Goal: Task Accomplishment & Management: Manage account settings

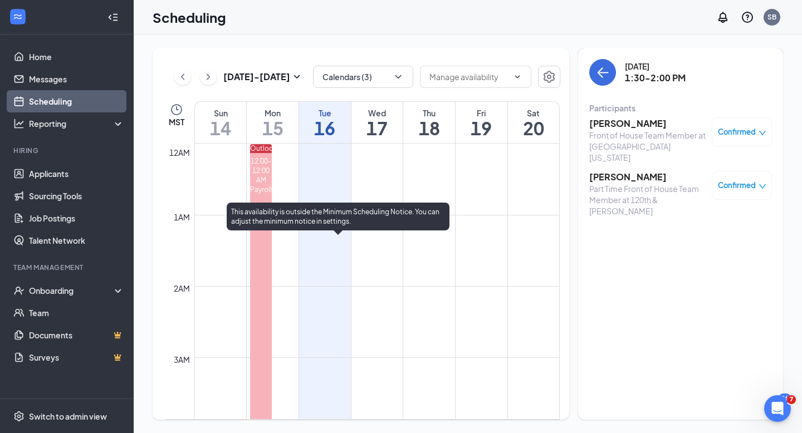
scroll to position [548, 0]
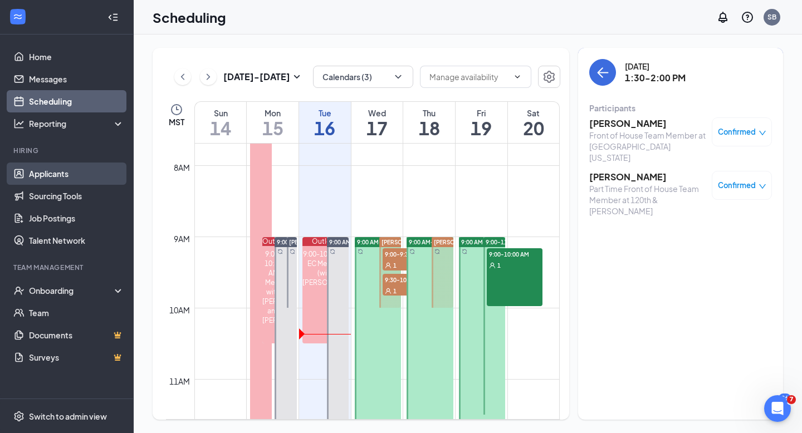
click at [58, 173] on link "Applicants" at bounding box center [76, 174] width 95 height 22
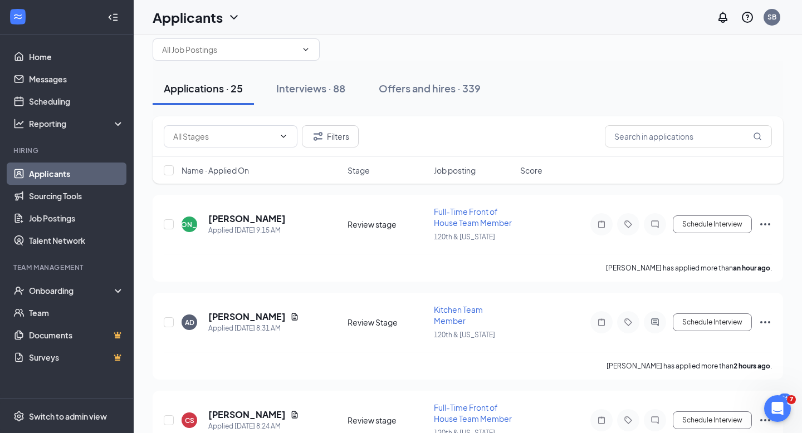
scroll to position [39, 0]
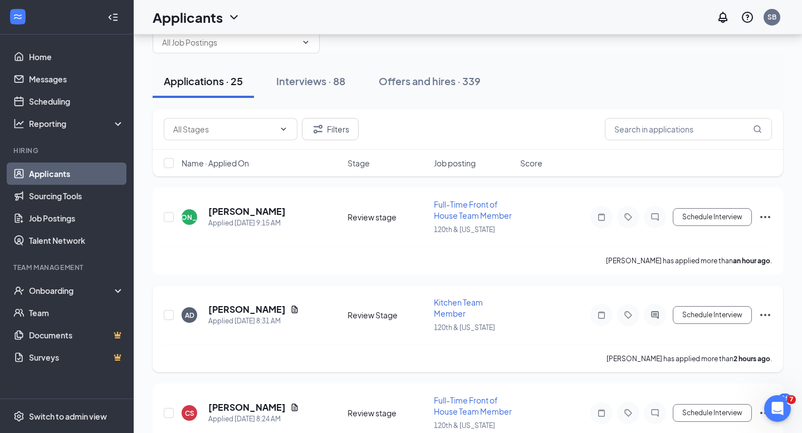
click at [456, 305] on span "Kitchen Team Member" at bounding box center [458, 307] width 49 height 21
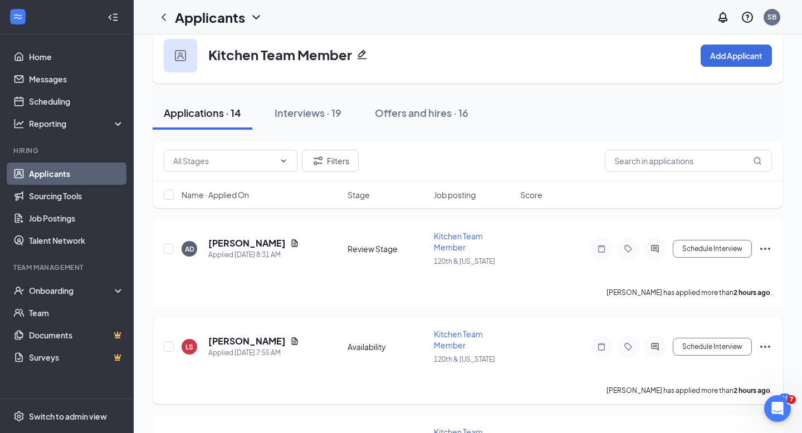
scroll to position [25, 0]
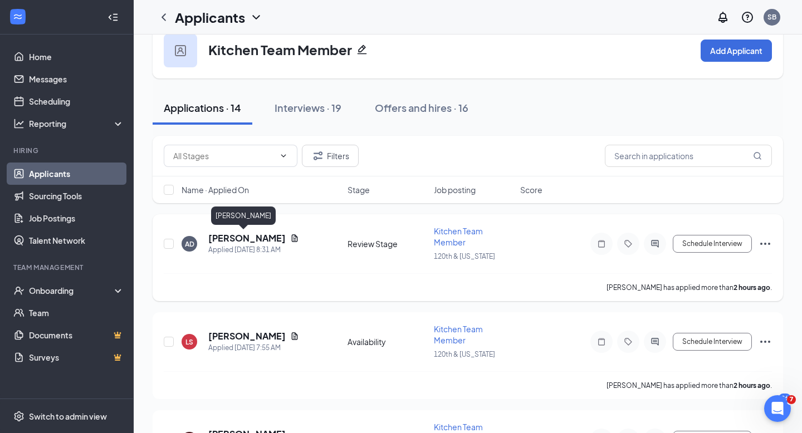
click at [234, 235] on h5 "[PERSON_NAME]" at bounding box center [246, 238] width 77 height 12
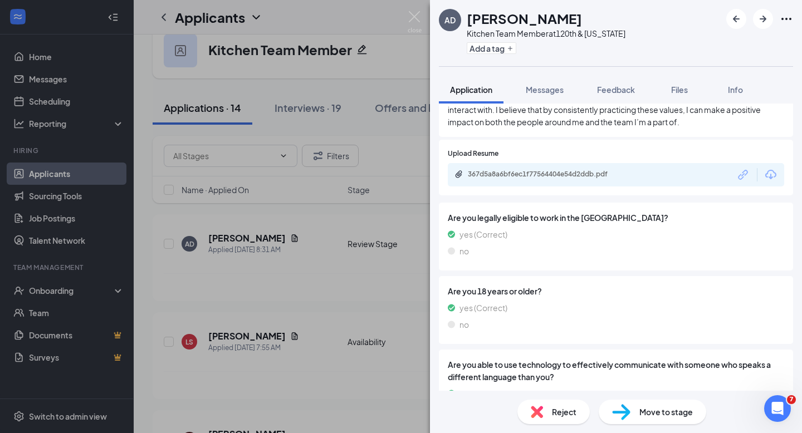
scroll to position [1202, 0]
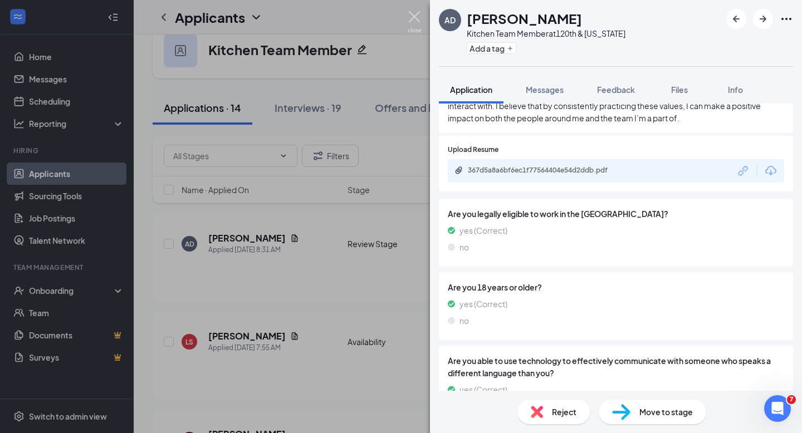
click at [411, 14] on img at bounding box center [415, 22] width 14 height 22
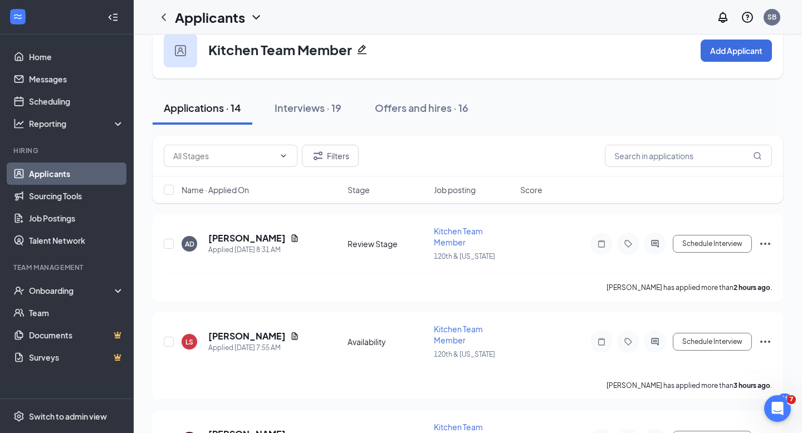
click at [415, 16] on div "Applicants SB" at bounding box center [468, 17] width 668 height 35
click at [55, 219] on link "Job Postings" at bounding box center [76, 218] width 95 height 22
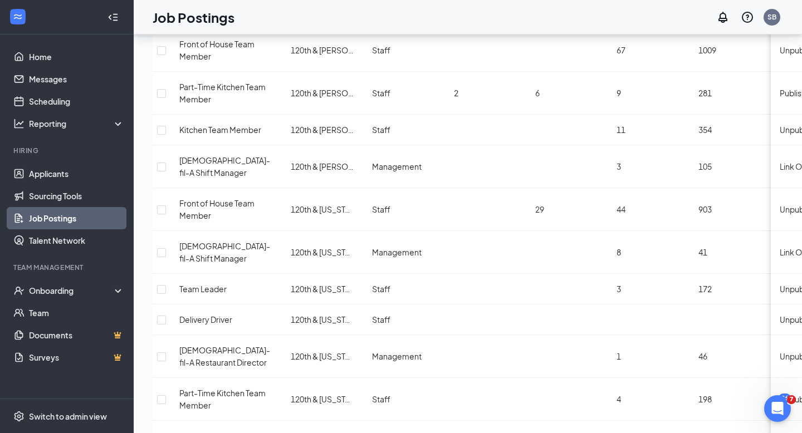
scroll to position [660, 0]
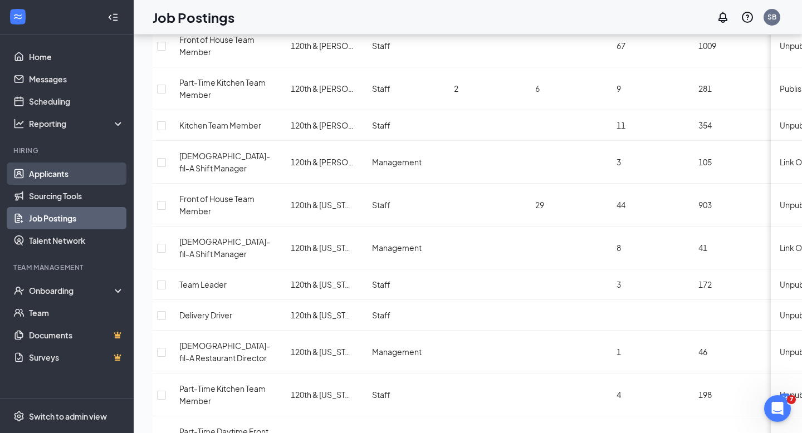
click at [56, 176] on link "Applicants" at bounding box center [76, 174] width 95 height 22
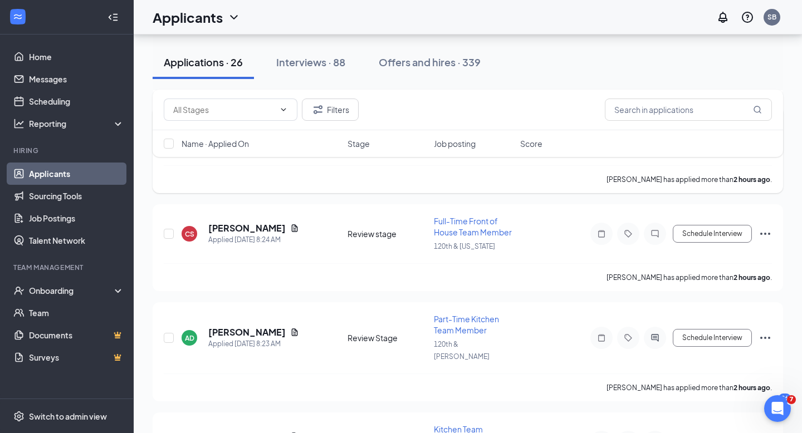
scroll to position [323, 0]
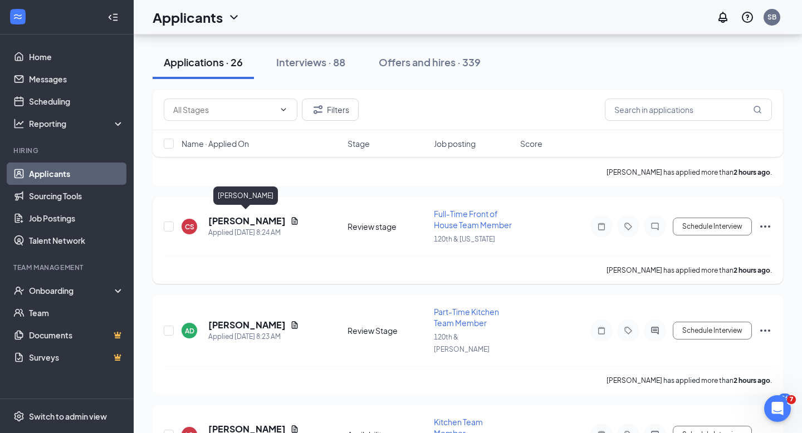
click at [247, 217] on h5 "[PERSON_NAME]" at bounding box center [246, 221] width 77 height 12
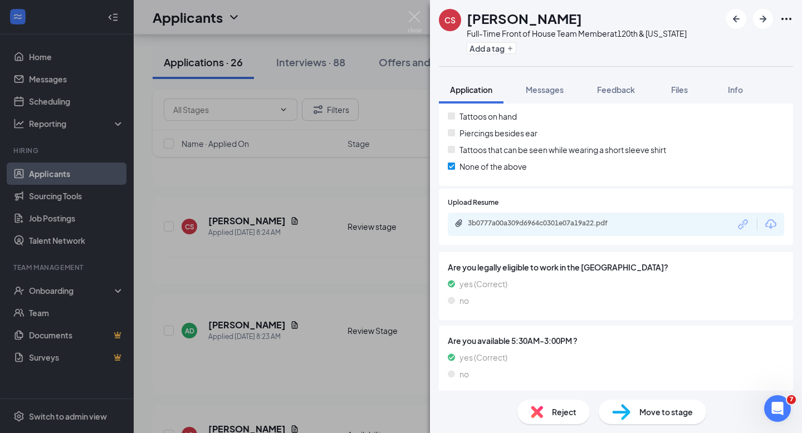
scroll to position [962, 0]
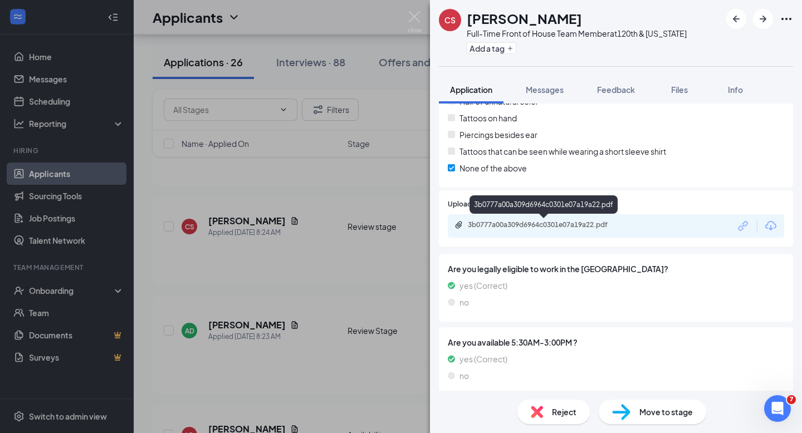
click at [549, 225] on div "3b0777a00a309d6964c0301e07a19a22.pdf" at bounding box center [546, 224] width 156 height 9
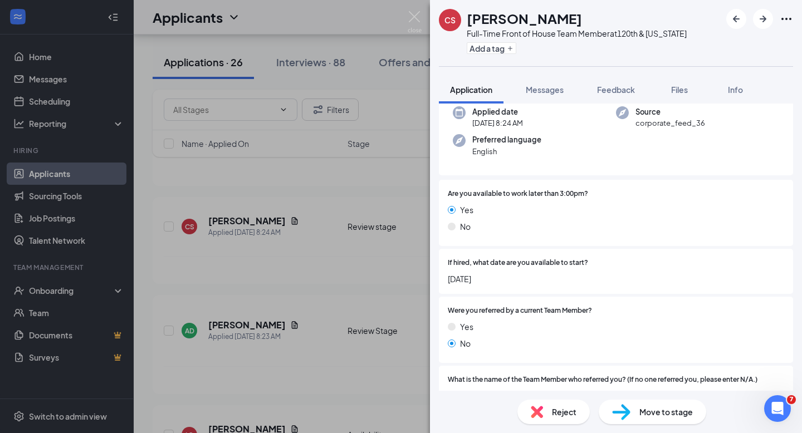
scroll to position [0, 0]
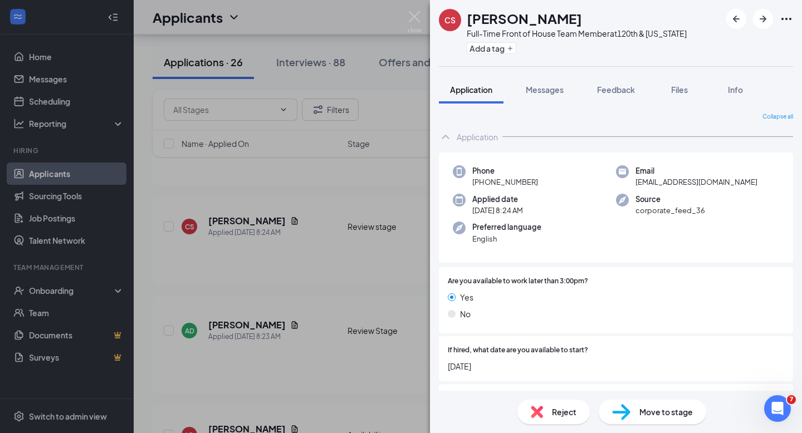
click at [643, 410] on span "Move to stage" at bounding box center [665, 412] width 53 height 12
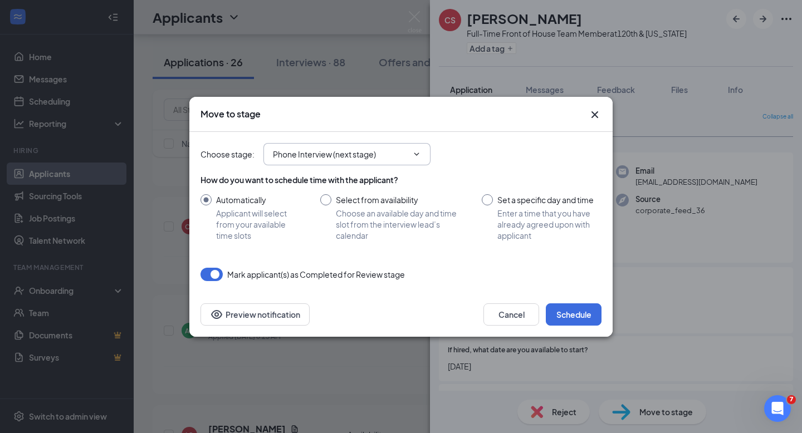
click at [418, 151] on icon "ChevronDown" at bounding box center [416, 154] width 9 height 9
click at [421, 153] on icon "ChevronDown" at bounding box center [416, 154] width 9 height 9
click at [409, 153] on span "Phone Interview (next stage)" at bounding box center [346, 154] width 167 height 22
click at [366, 154] on input "Phone Interview (next stage)" at bounding box center [340, 154] width 135 height 12
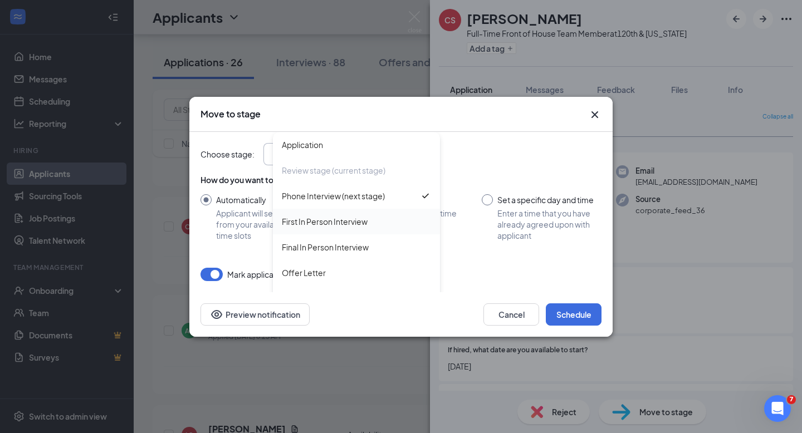
click at [328, 219] on div "First In Person Interview" at bounding box center [325, 221] width 86 height 12
type input "First In Person Interview"
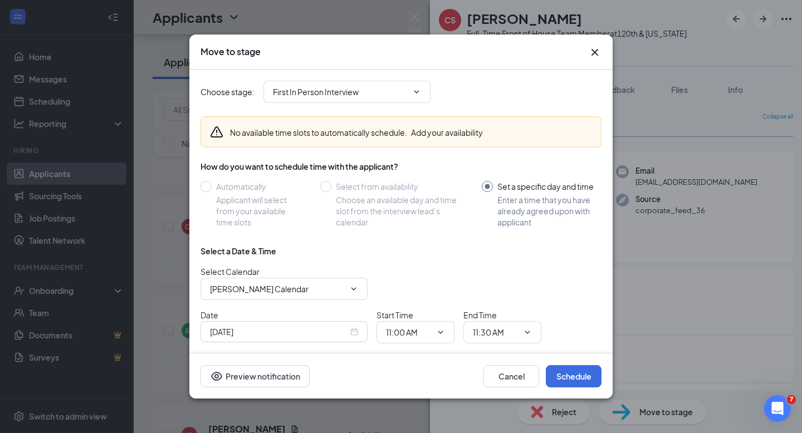
click at [595, 52] on icon "Cross" at bounding box center [594, 52] width 7 height 7
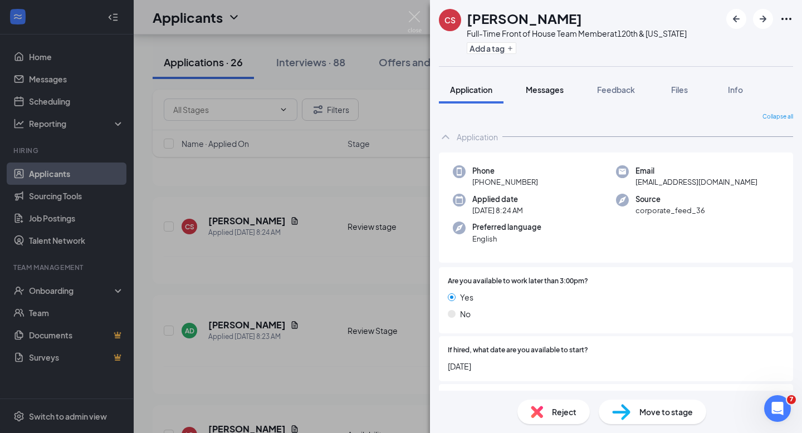
click at [549, 90] on span "Messages" at bounding box center [545, 90] width 38 height 10
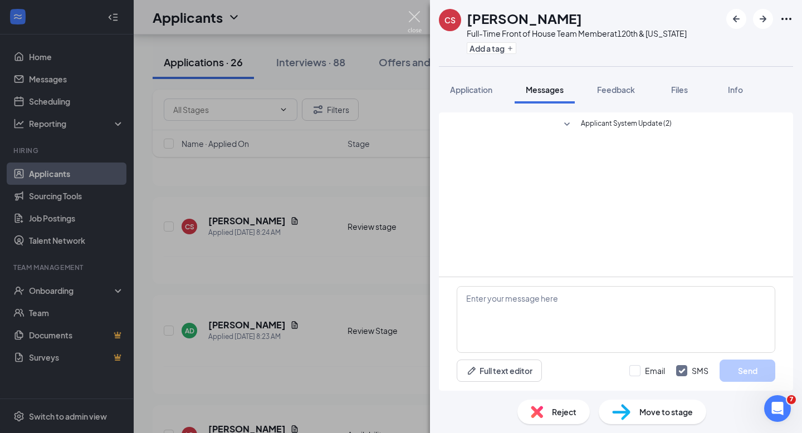
click at [413, 17] on img at bounding box center [415, 22] width 14 height 22
